Goal: Register for event/course

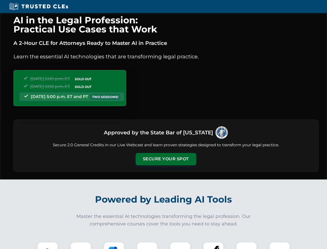
click at [166, 159] on button "Secure Your Spot" at bounding box center [166, 159] width 61 height 12
click at [48, 245] on img at bounding box center [47, 252] width 15 height 15
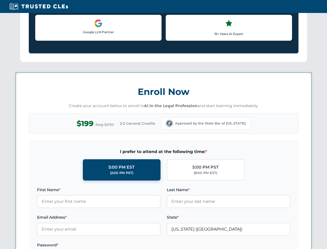
click at [114, 245] on label "Password *" at bounding box center [99, 245] width 124 height 6
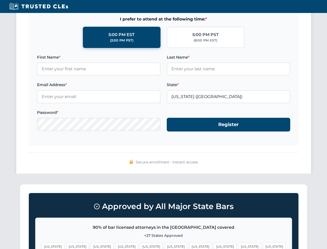
click at [239, 245] on span "[US_STATE]" at bounding box center [250, 246] width 23 height 8
